Goal: Information Seeking & Learning: Learn about a topic

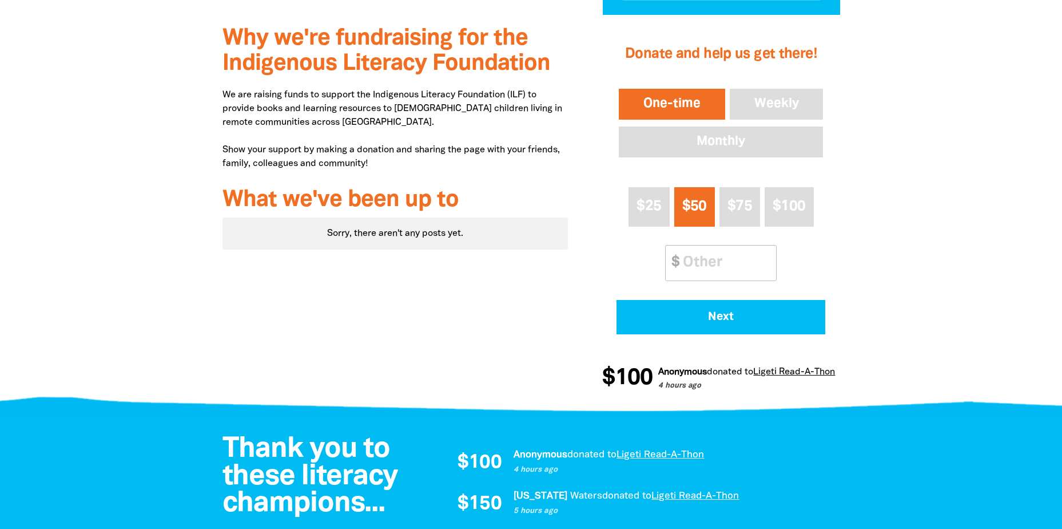
scroll to position [458, 0]
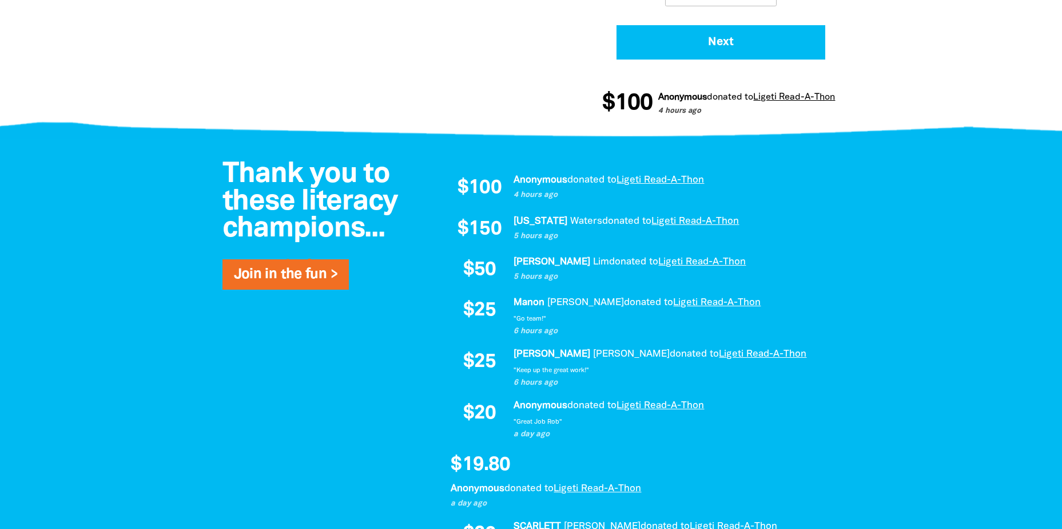
scroll to position [687, 0]
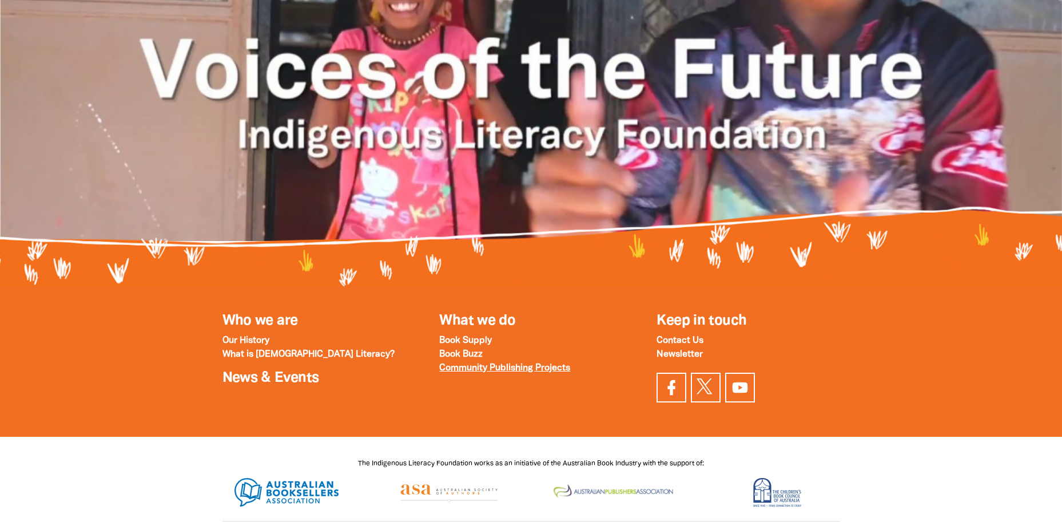
scroll to position [1609, 0]
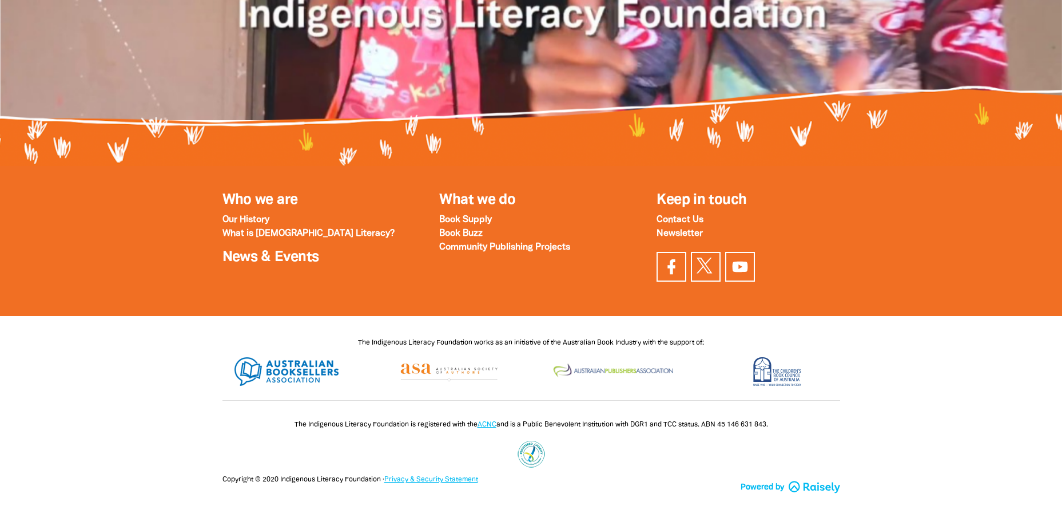
click at [146, 399] on div at bounding box center [531, 364] width 1062 height 97
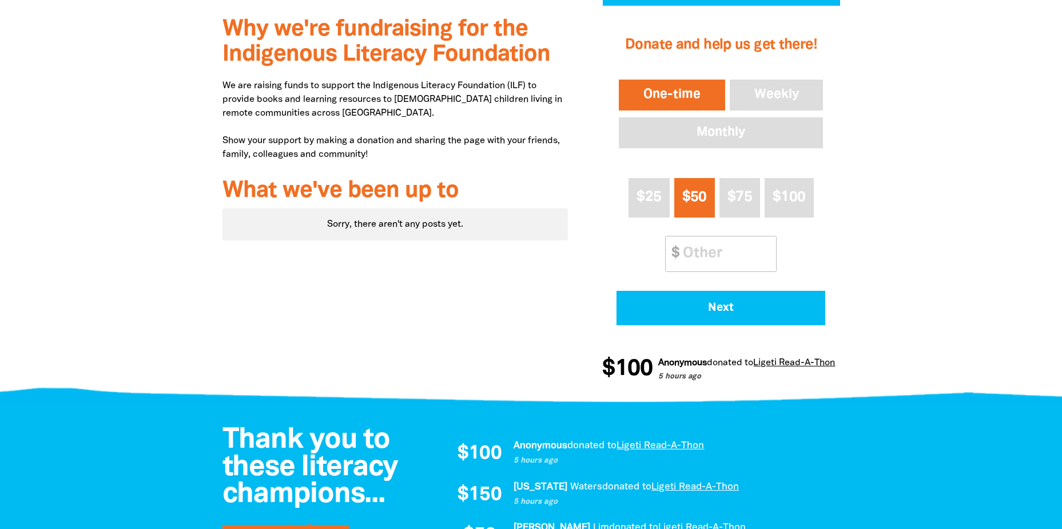
scroll to position [114, 0]
